Goal: Navigation & Orientation: Find specific page/section

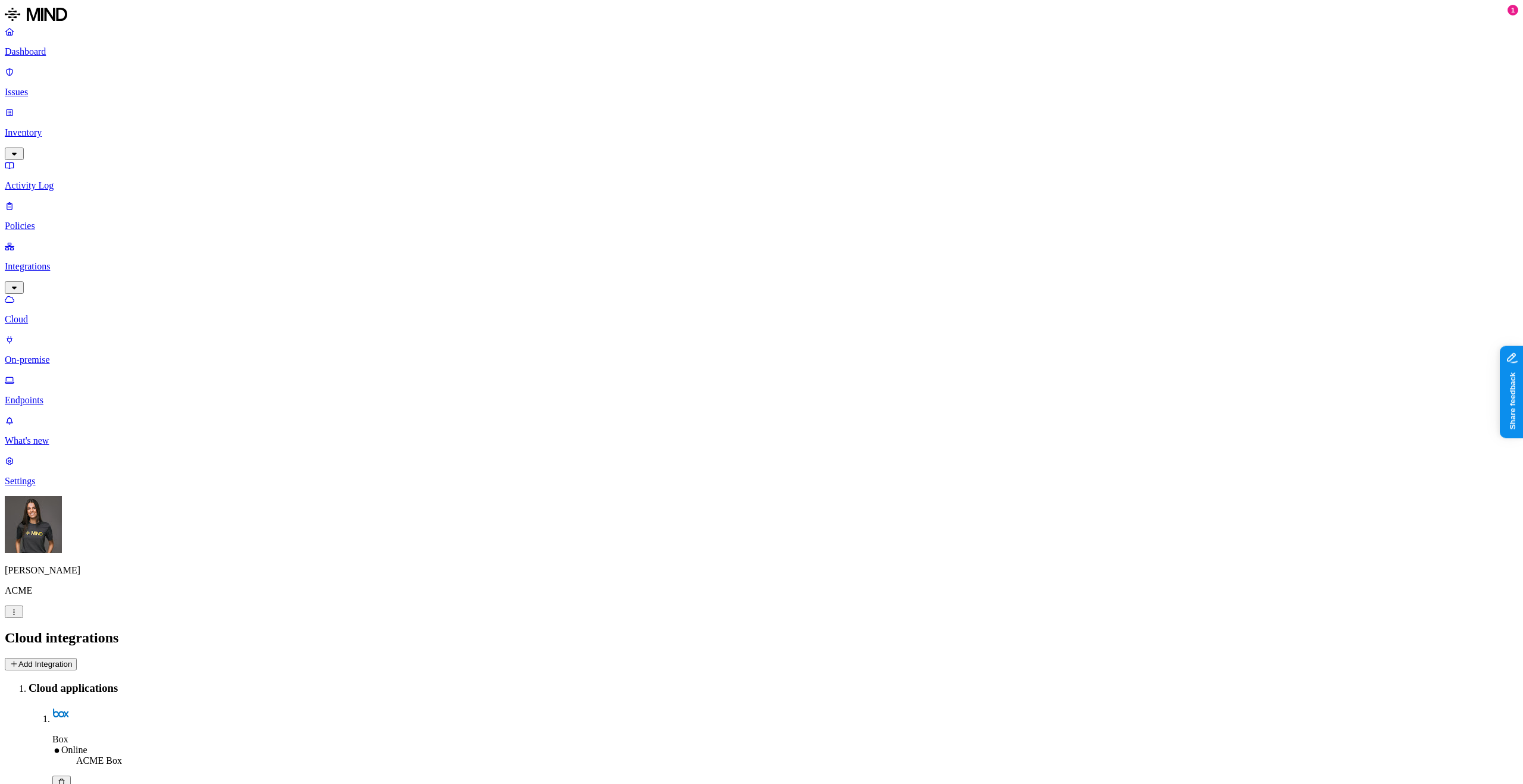
click at [56, 128] on p "Inventory" at bounding box center [761, 133] width 1513 height 11
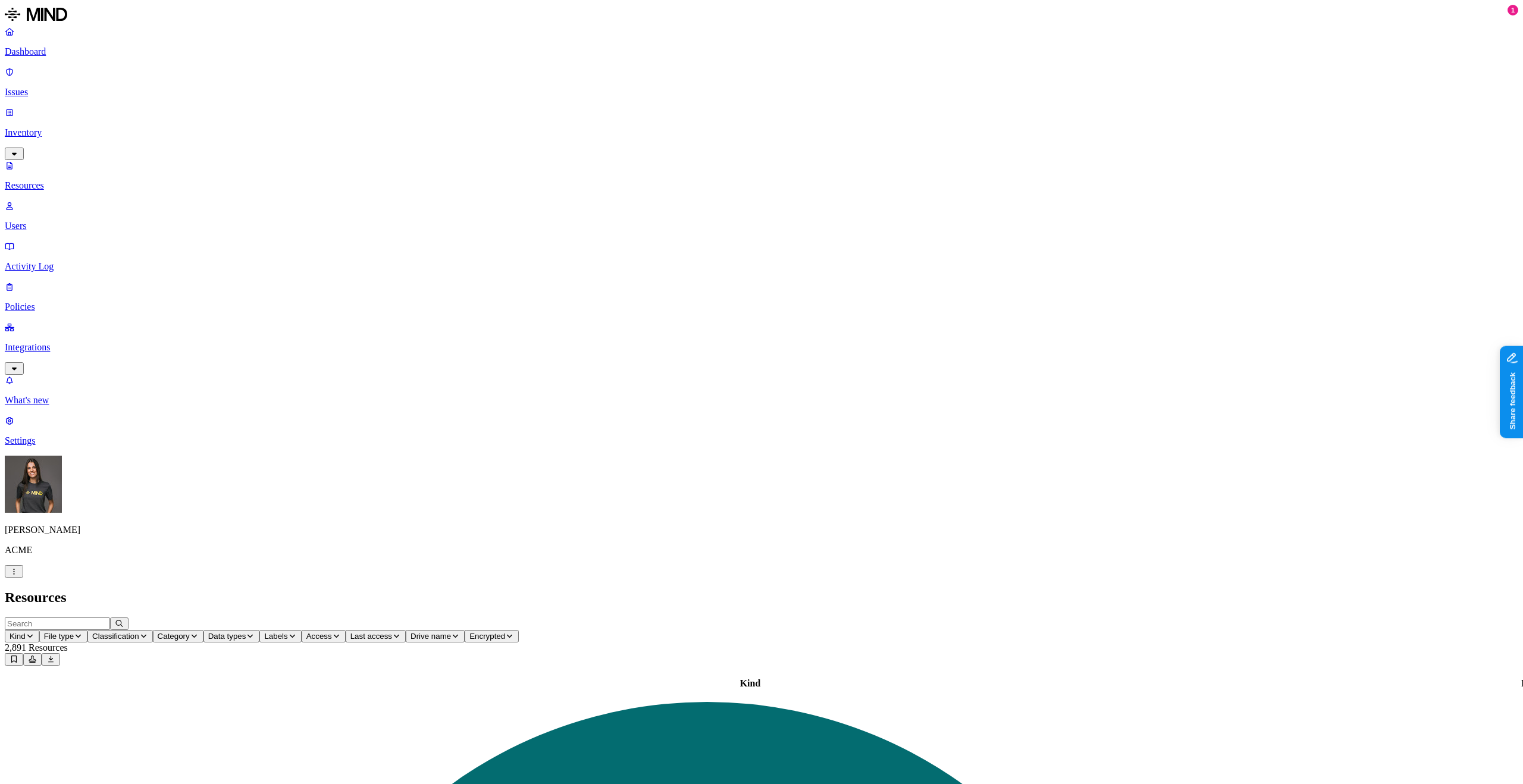
click at [1488, 589] on header "Resources" at bounding box center [761, 597] width 1513 height 16
click at [37, 656] on icon at bounding box center [32, 659] width 9 height 7
